Goal: Communication & Community: Answer question/provide support

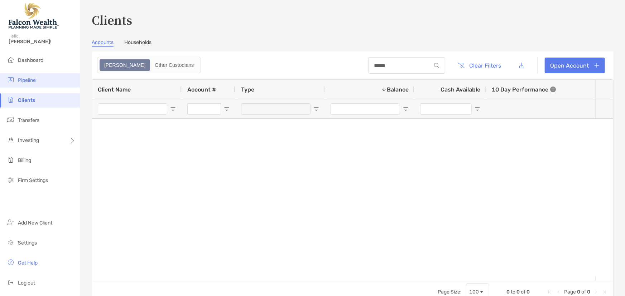
click at [27, 78] on span "Pipeline" at bounding box center [27, 80] width 18 height 6
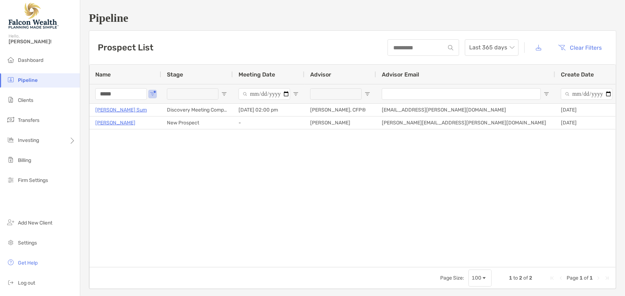
drag, startPoint x: 121, startPoint y: 93, endPoint x: 89, endPoint y: 94, distance: 31.5
click at [90, 94] on div "*****" at bounding box center [126, 93] width 72 height 19
type input "*"
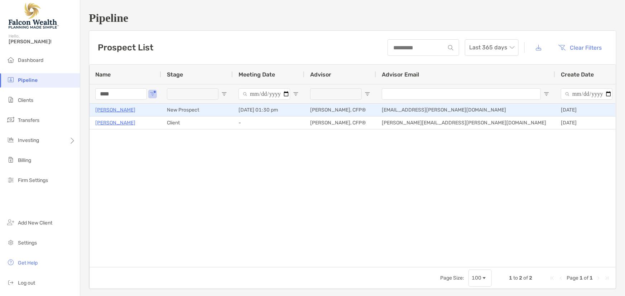
type input "****"
click at [125, 109] on p "[PERSON_NAME]" at bounding box center [115, 110] width 40 height 9
click at [116, 110] on p "[PERSON_NAME]" at bounding box center [115, 110] width 40 height 9
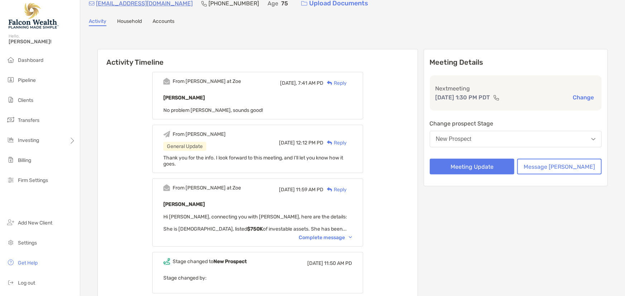
scroll to position [65, 0]
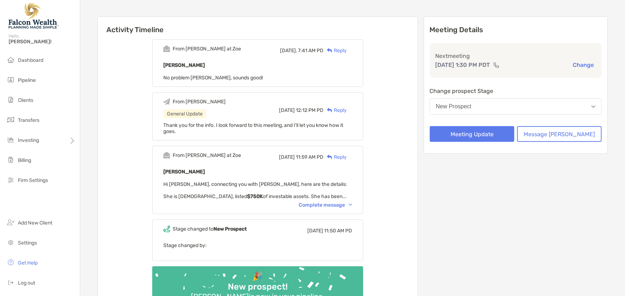
click at [326, 202] on div "Complete message" at bounding box center [325, 205] width 53 height 6
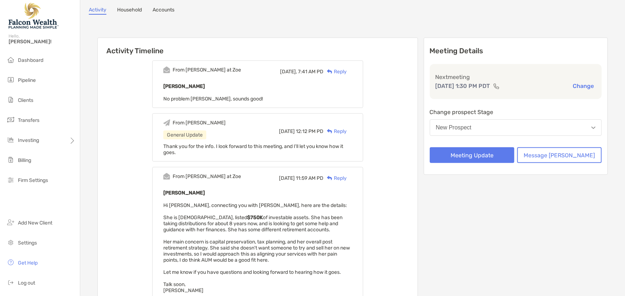
scroll to position [32, 0]
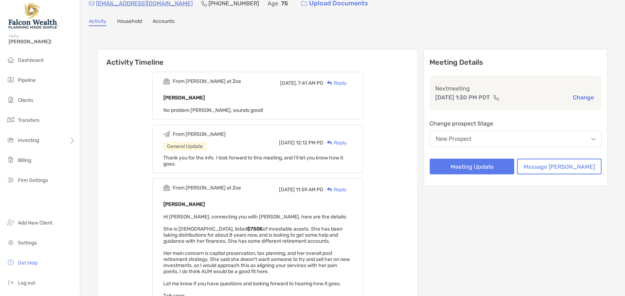
click at [202, 97] on b "[PERSON_NAME]" at bounding box center [184, 98] width 42 height 6
drag, startPoint x: 184, startPoint y: 109, endPoint x: 235, endPoint y: 110, distance: 50.5
click at [235, 110] on span "No problem [PERSON_NAME], sounds good!" at bounding box center [213, 110] width 100 height 6
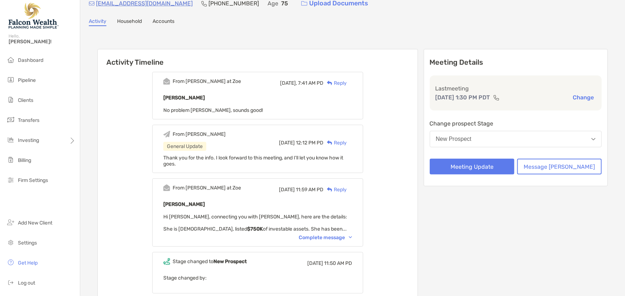
scroll to position [65, 0]
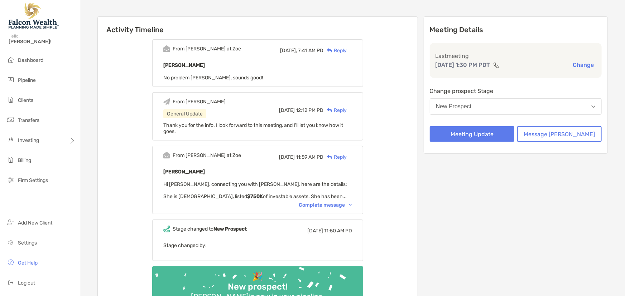
click at [340, 203] on div "Complete message" at bounding box center [325, 205] width 53 height 6
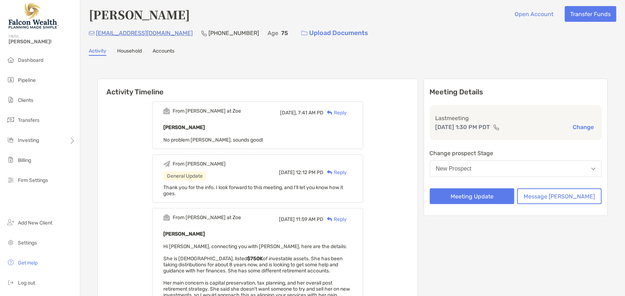
scroll to position [0, 0]
